Goal: Transaction & Acquisition: Purchase product/service

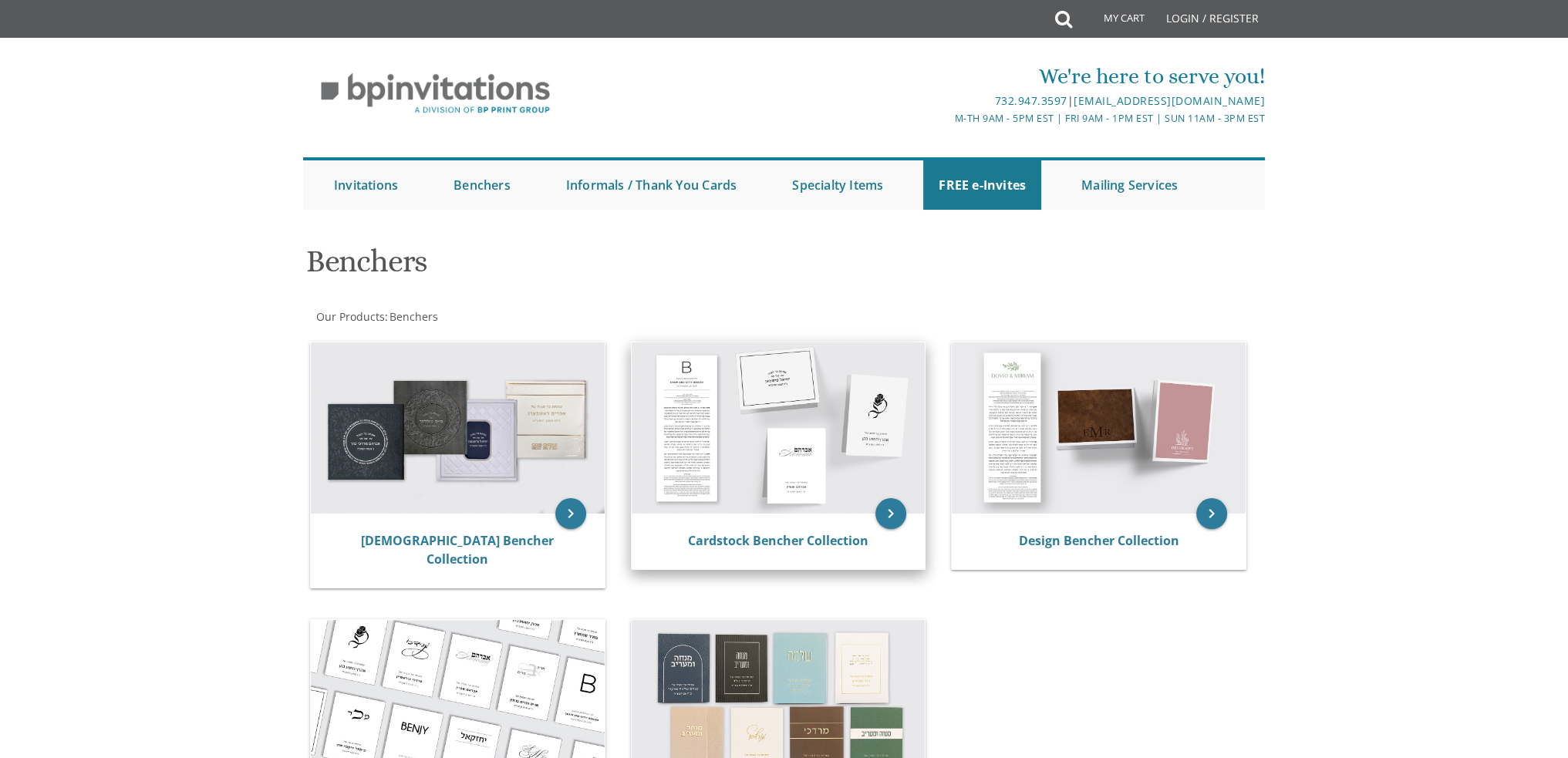
click at [698, 440] on img at bounding box center [778, 428] width 294 height 172
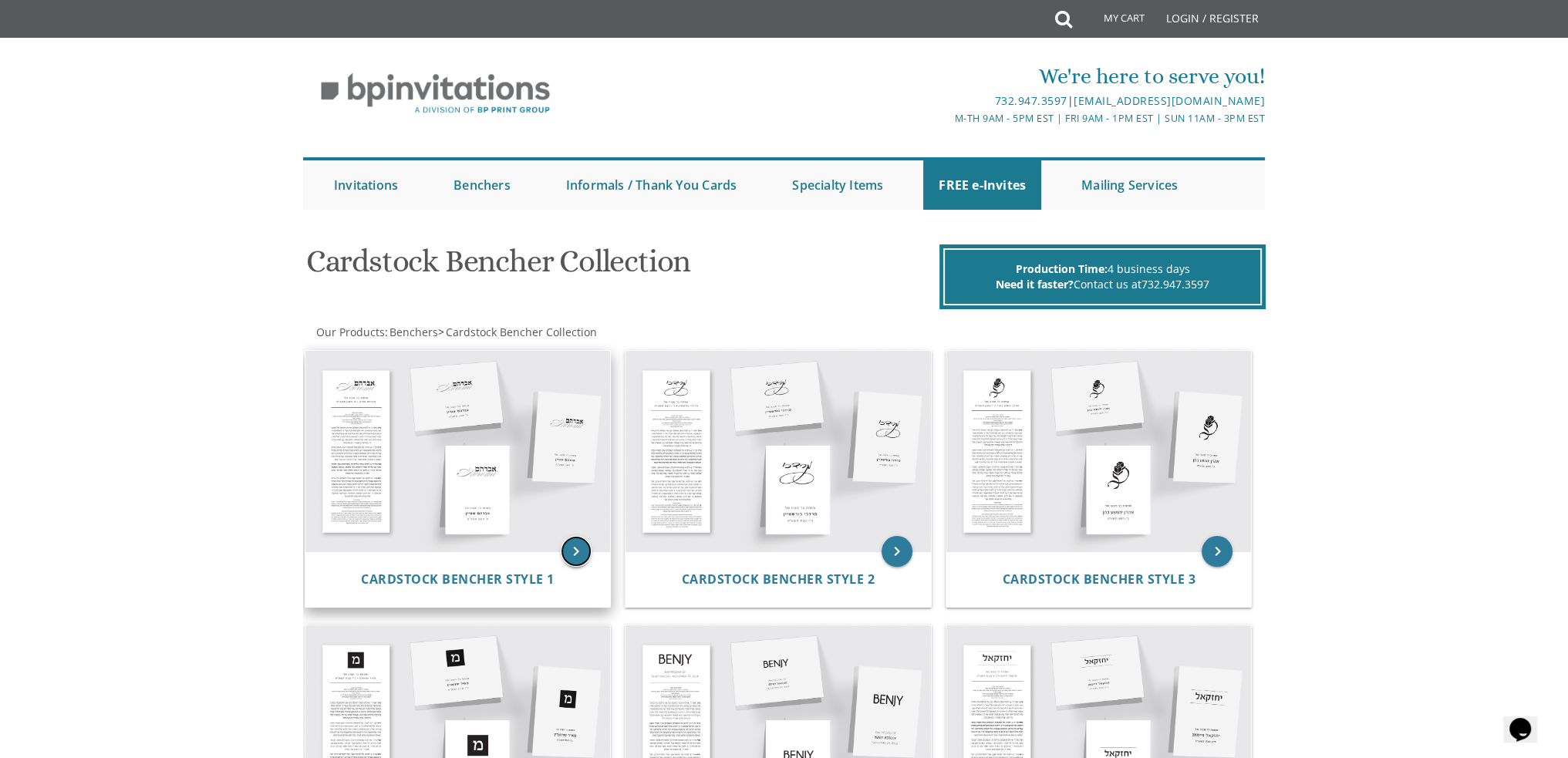
click at [571, 545] on icon "keyboard_arrow_right" at bounding box center [576, 551] width 31 height 31
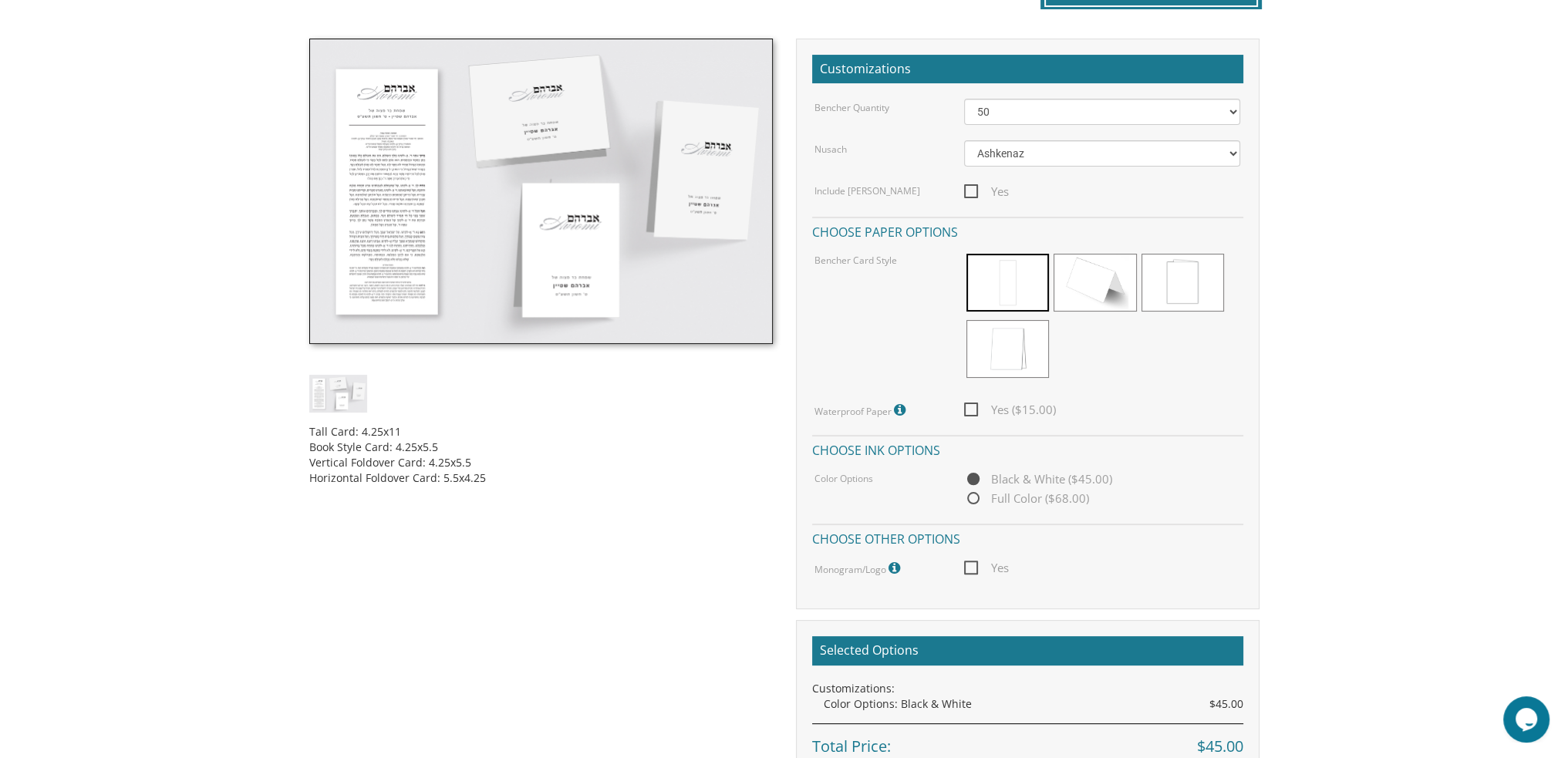
scroll to position [463, 0]
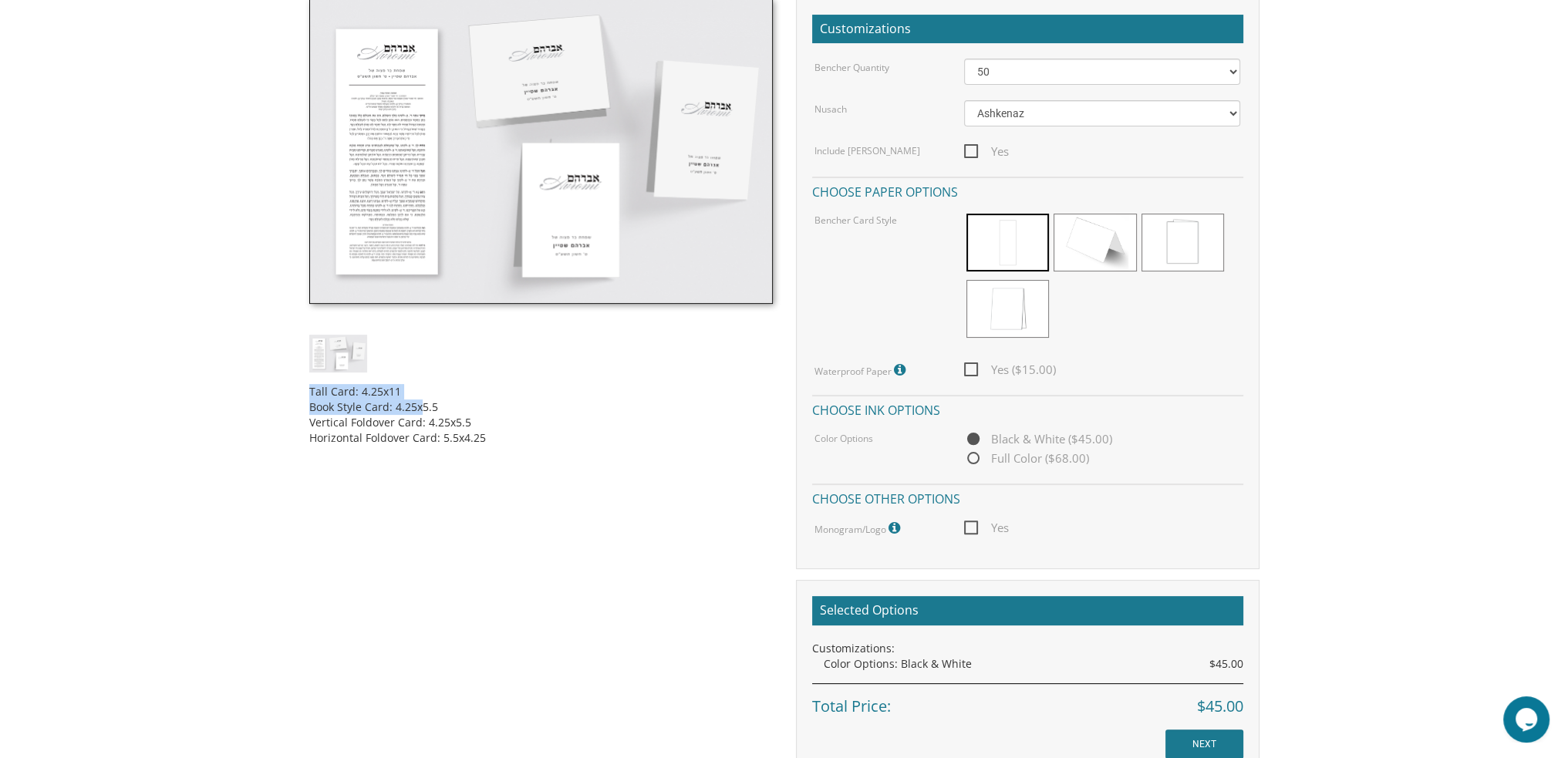
drag, startPoint x: 396, startPoint y: 400, endPoint x: 439, endPoint y: 399, distance: 43.0
click at [439, 399] on div "Tall Card: 4.25x11 Book Style Card: 4.25x5.5 Vertical Foldover Card: 4.25x5.5 H…" at bounding box center [541, 409] width 464 height 73
drag, startPoint x: 358, startPoint y: 387, endPoint x: 415, endPoint y: 388, distance: 57.0
click at [415, 388] on div "Tall Card: 4.25x11 Book Style Card: 4.25x5.5 Vertical Foldover Card: 4.25x5.5 H…" at bounding box center [541, 409] width 464 height 73
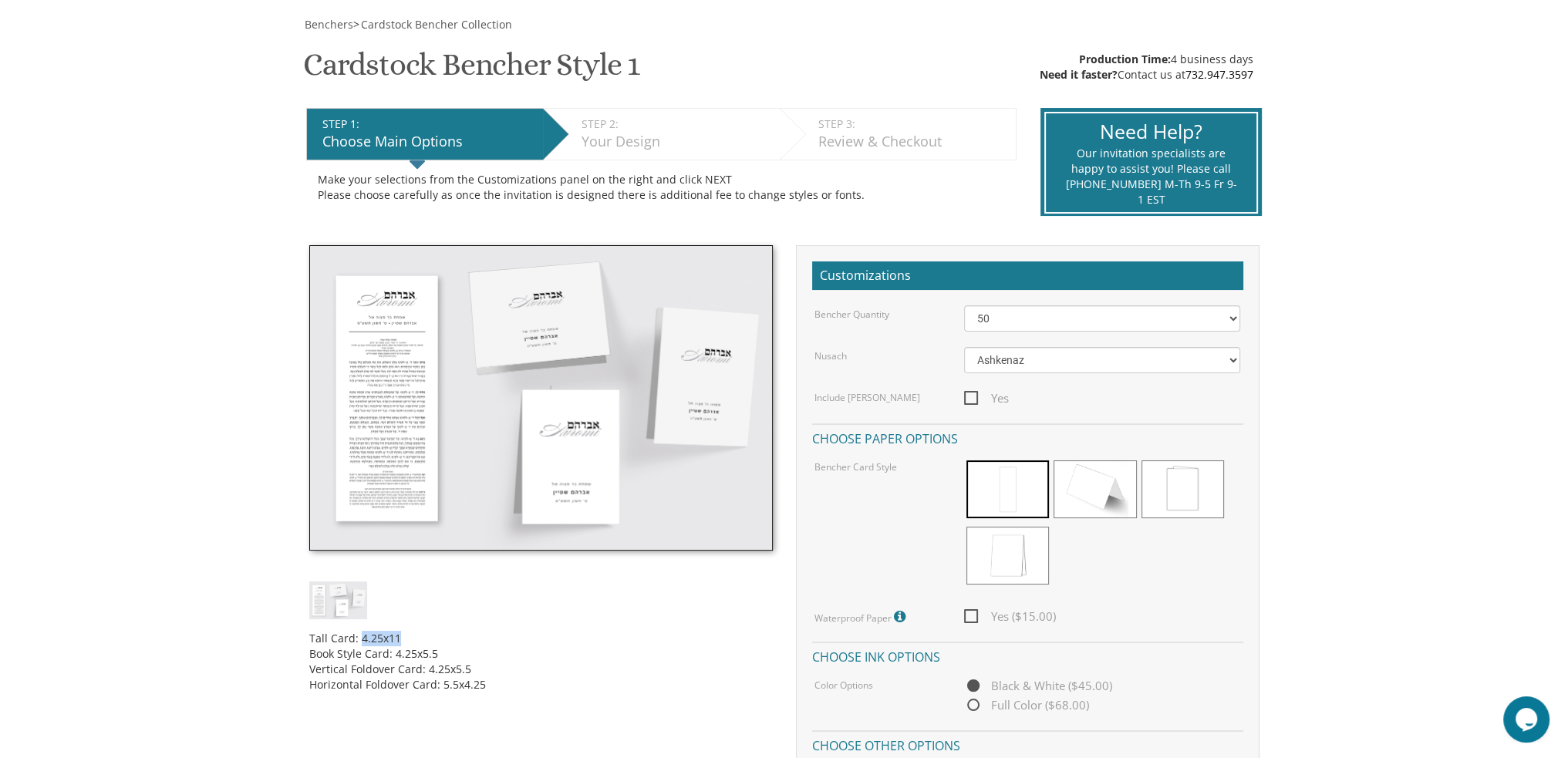
scroll to position [77, 0]
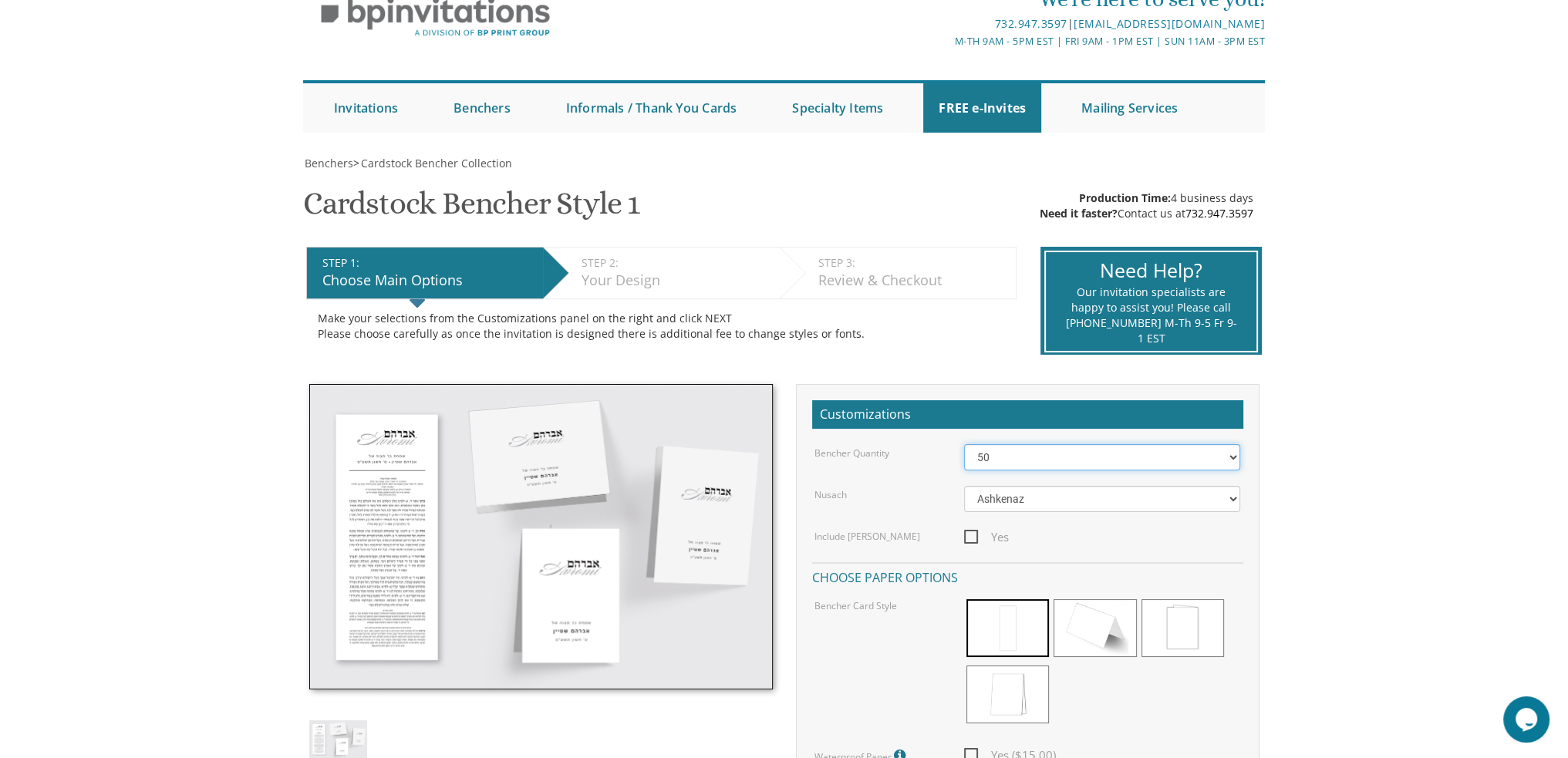
click at [1015, 464] on select "50 60 70 80 90 100 125 150 175 200 225 250 275 300 325 350 375 400 425 450 475 …" at bounding box center [1103, 457] width 276 height 26
select select "100"
click at [964, 444] on select "50 60 70 80 90 100 125 150 175 200 225 250 275 300 325 350 375 400 425 450 475 …" at bounding box center [1103, 457] width 276 height 26
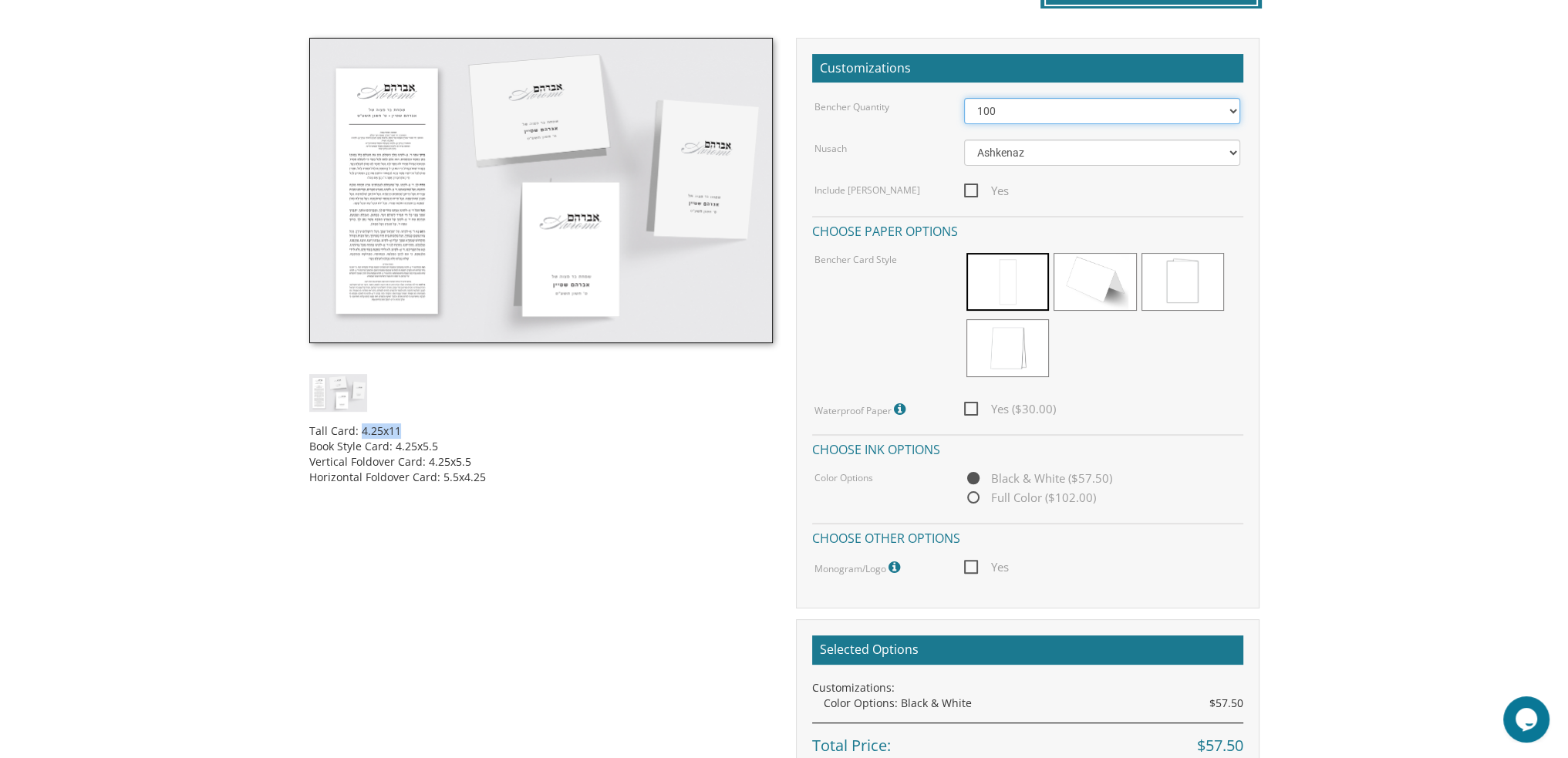
scroll to position [463, 0]
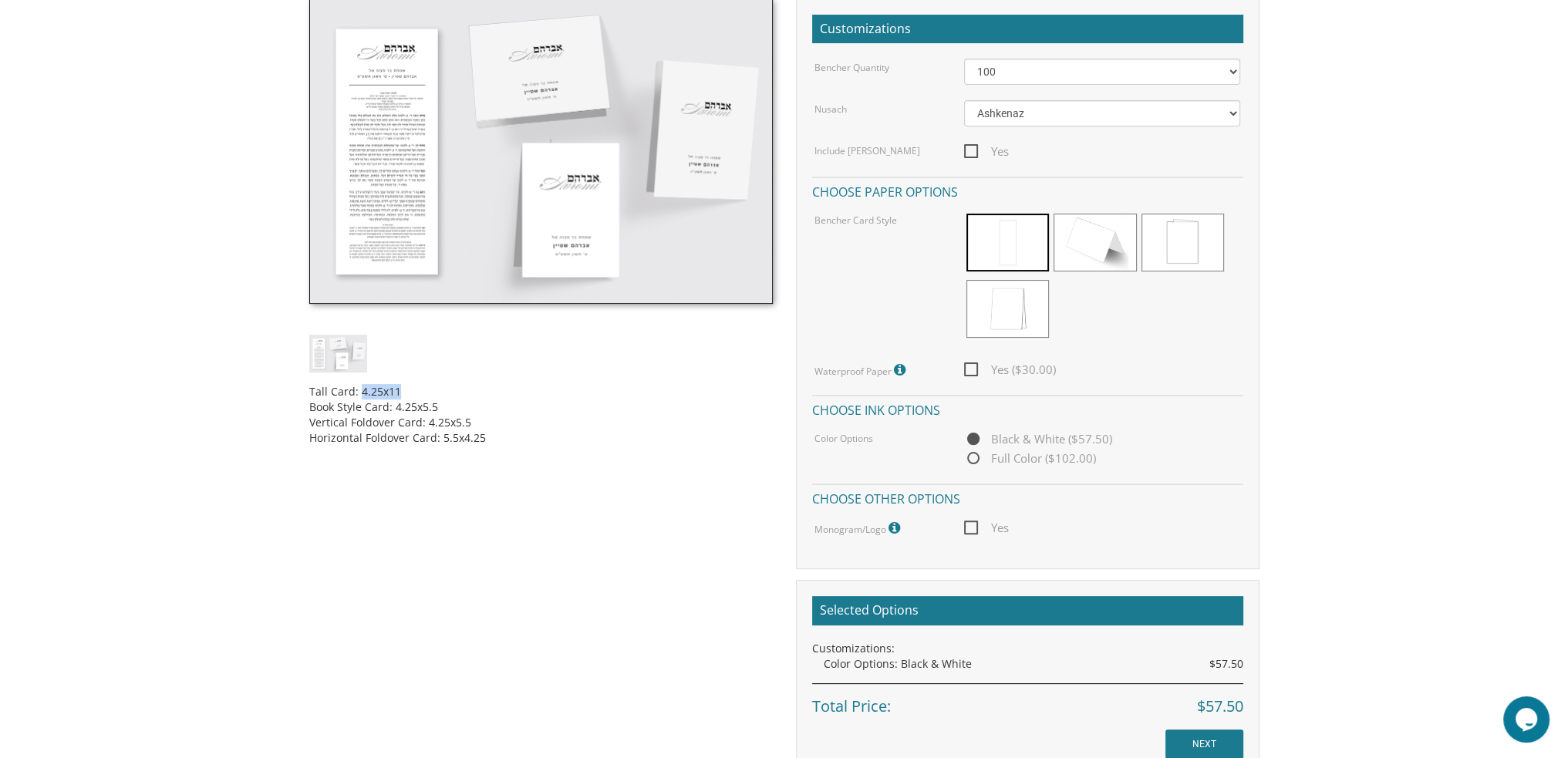
click at [971, 525] on span "Yes" at bounding box center [987, 528] width 44 height 19
click at [971, 525] on input "Yes" at bounding box center [969, 526] width 10 height 10
checkbox input "true"
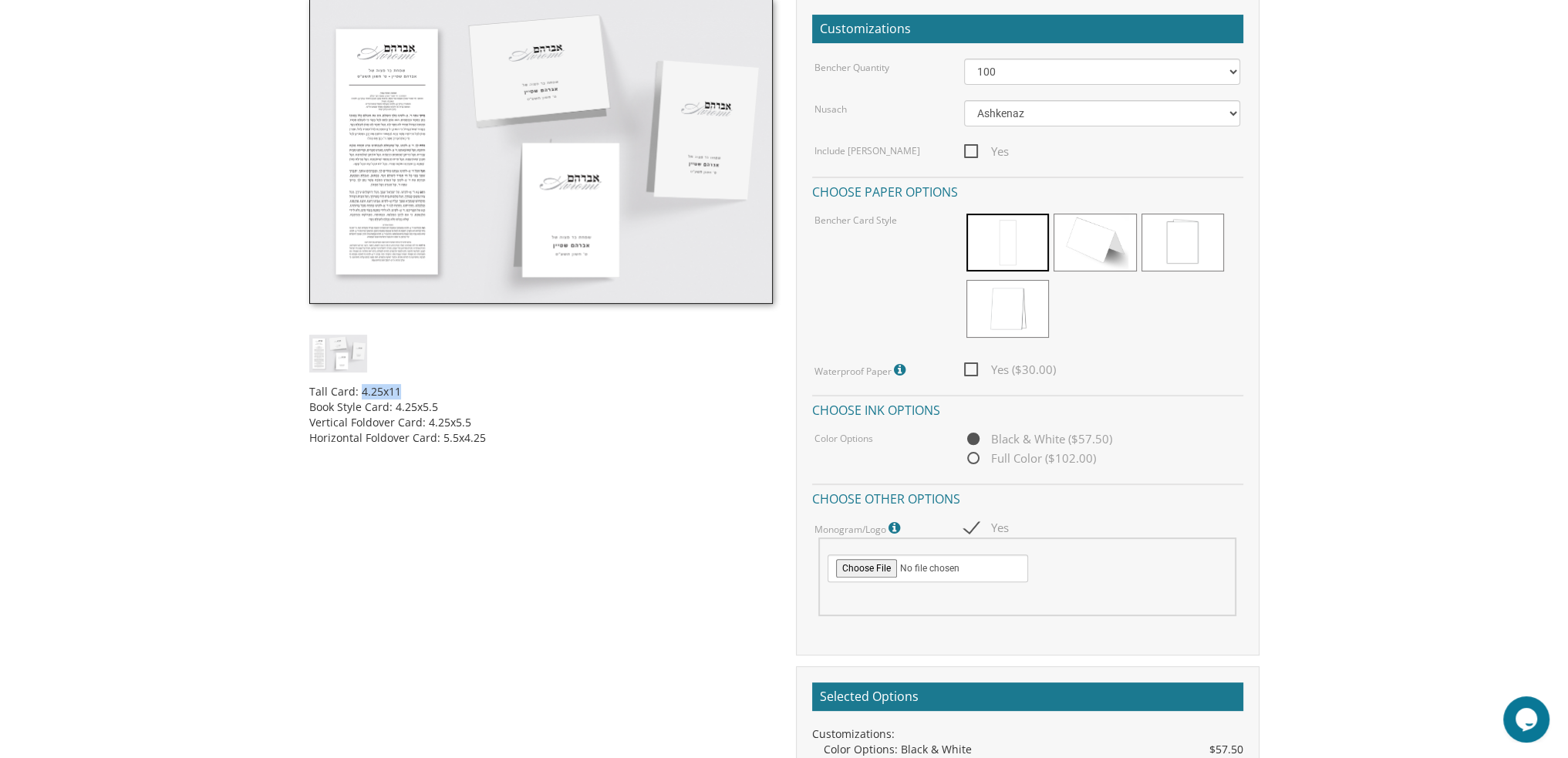
click at [971, 459] on span "Full Color ($102.00)" at bounding box center [1030, 458] width 132 height 19
click at [971, 459] on input "Full Color ($102.00)" at bounding box center [969, 459] width 10 height 10
radio input "true"
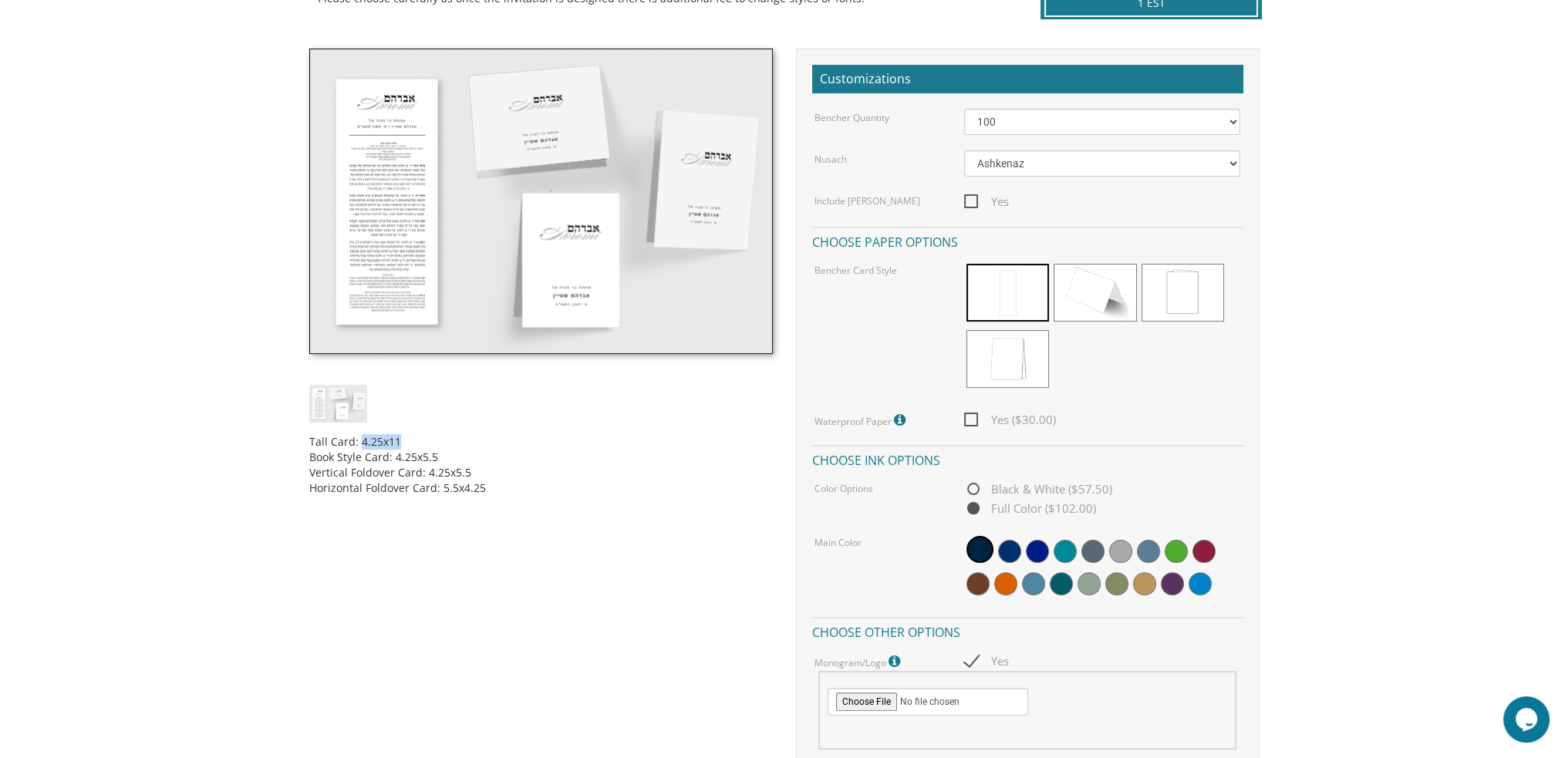
scroll to position [385, 0]
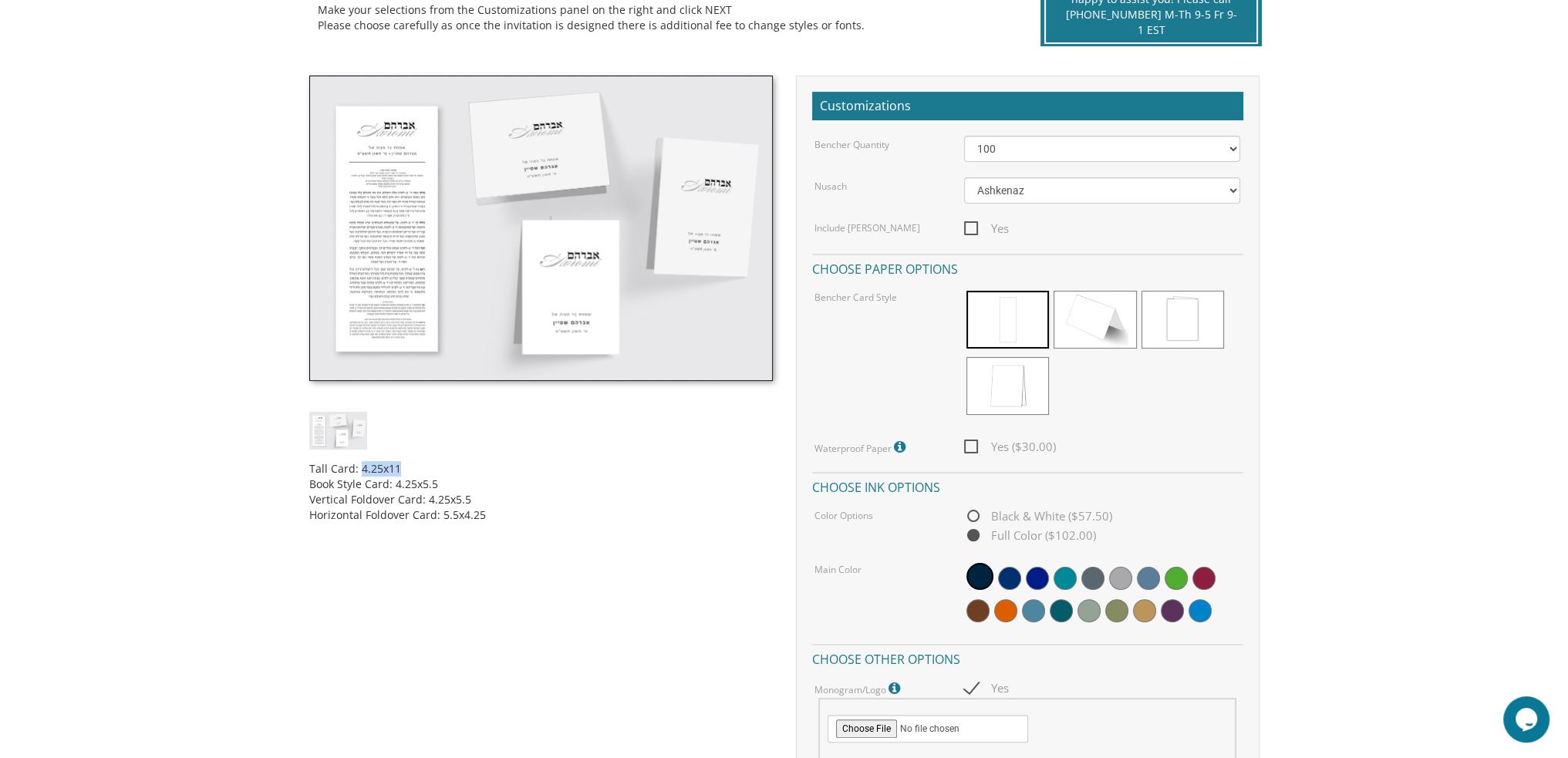
click at [971, 450] on span "Yes ($30.00)" at bounding box center [1010, 447] width 92 height 19
click at [971, 450] on input "Yes ($30.00)" at bounding box center [969, 445] width 10 height 10
checkbox input "true"
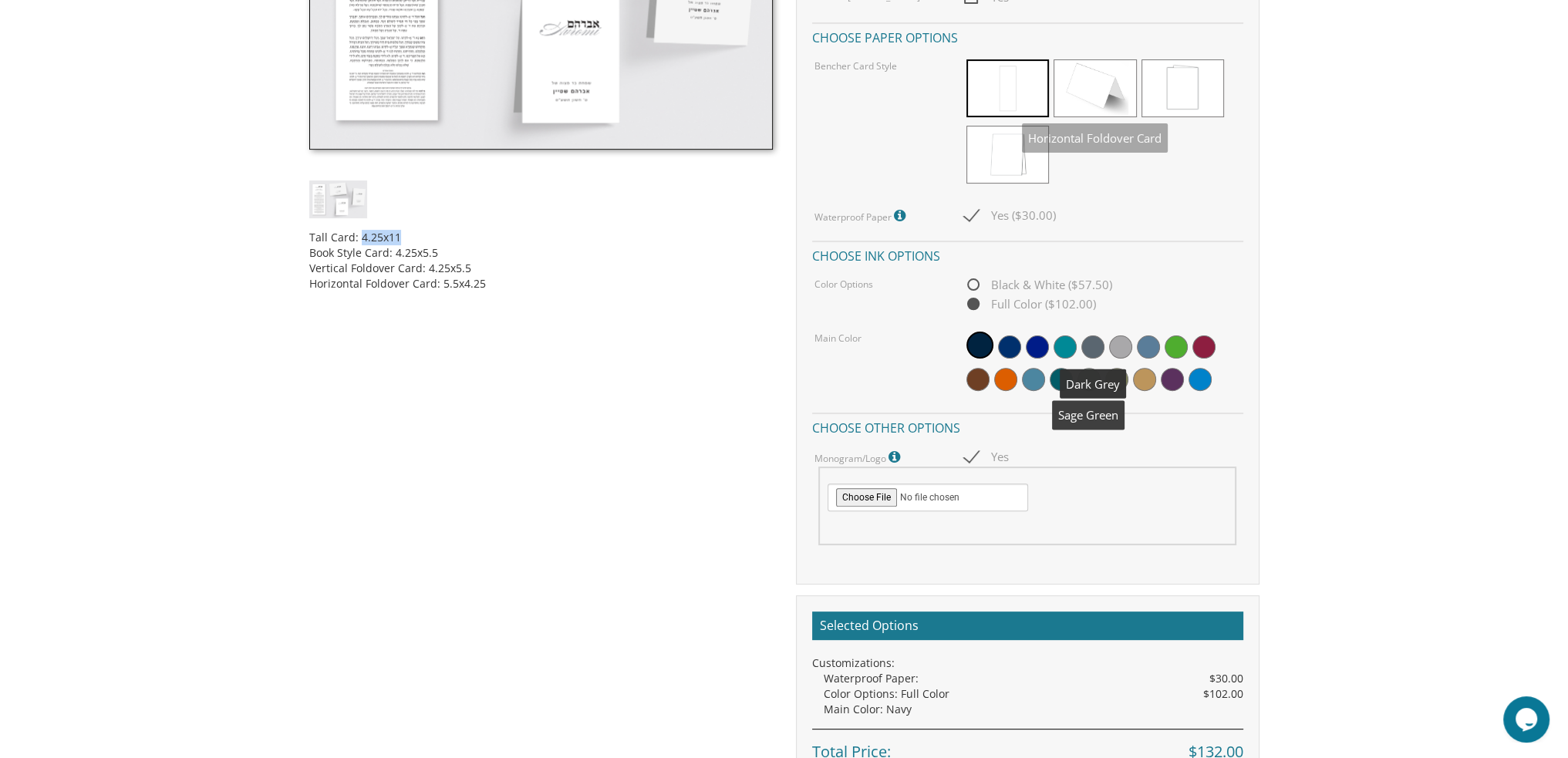
scroll to position [694, 0]
